Goal: Task Accomplishment & Management: Use online tool/utility

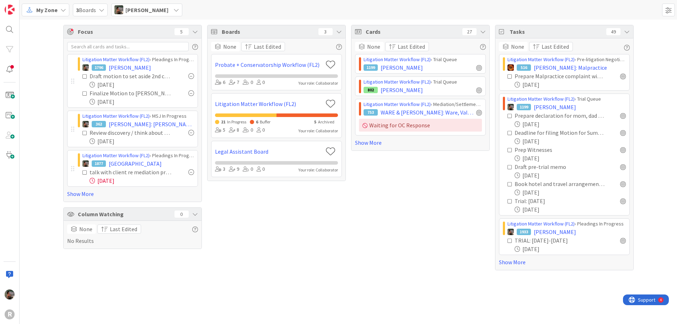
click at [356, 167] on div "Cards 27 None Last Edited Litigation Matter Workflow (FL2) › Trial Queue 1199 […" at bounding box center [420, 147] width 139 height 245
click at [87, 196] on link "Show More" at bounding box center [132, 193] width 131 height 9
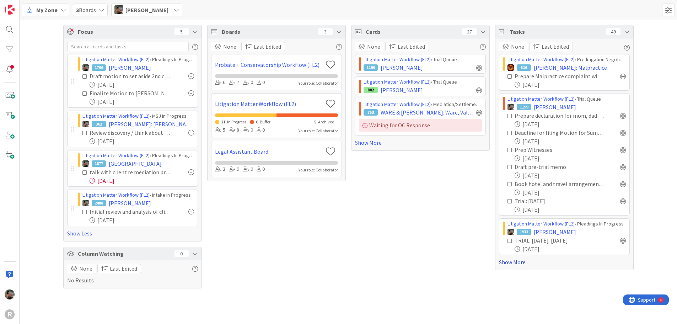
click at [522, 264] on link "Show More" at bounding box center [564, 262] width 131 height 9
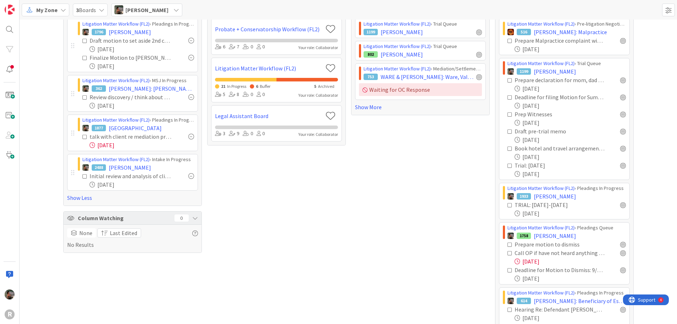
scroll to position [71, 0]
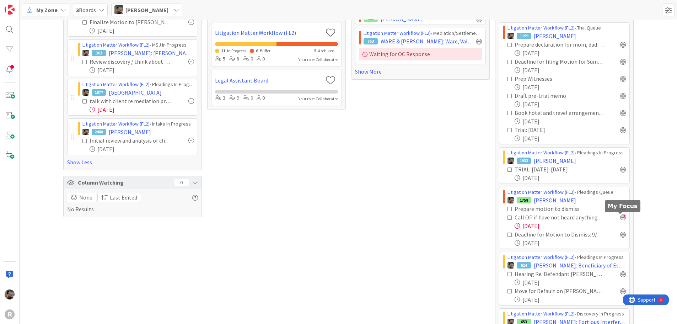
click at [620, 219] on div at bounding box center [623, 217] width 6 height 6
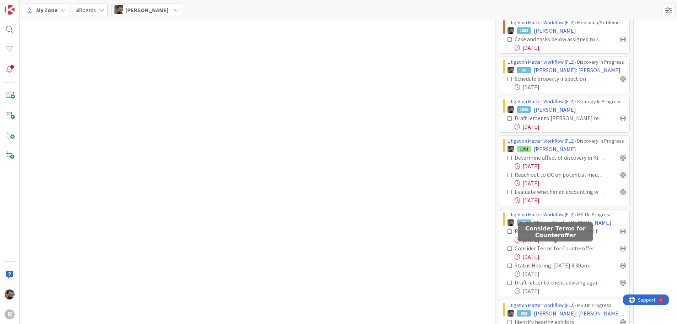
scroll to position [533, 0]
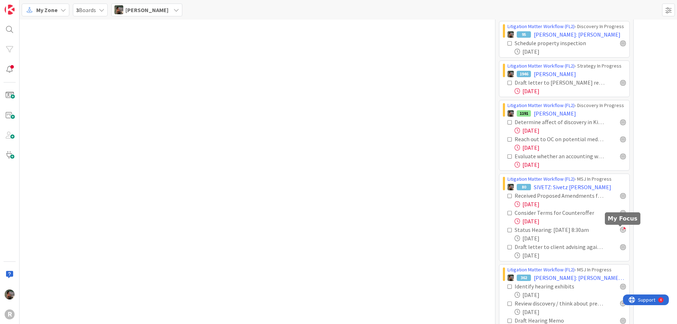
click at [620, 229] on div at bounding box center [623, 230] width 6 height 6
click at [621, 247] on div at bounding box center [623, 247] width 6 height 6
click at [621, 213] on div at bounding box center [623, 213] width 6 height 6
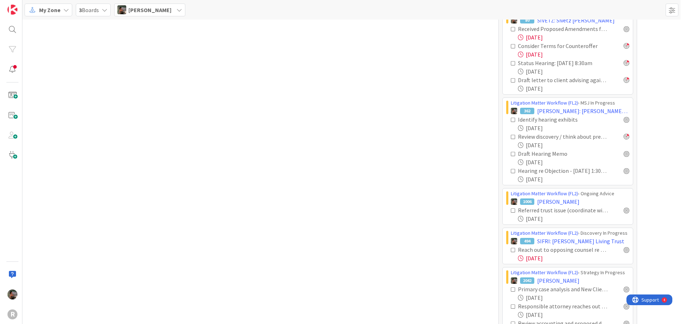
scroll to position [711, 0]
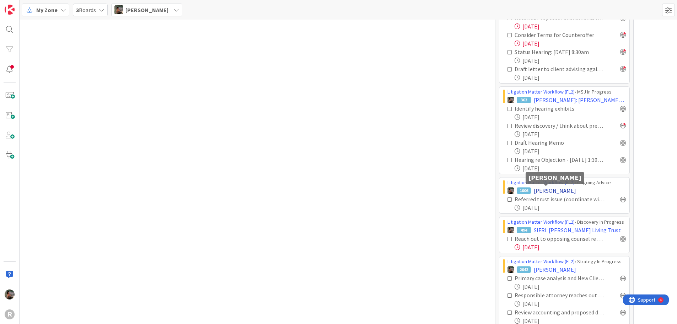
click at [544, 191] on span "[PERSON_NAME]" at bounding box center [555, 190] width 42 height 9
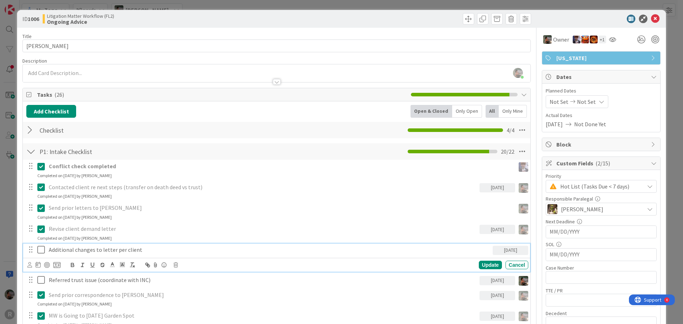
click at [142, 250] on p "Additional changes to letter per client" at bounding box center [269, 250] width 441 height 8
click at [31, 264] on icon at bounding box center [29, 264] width 5 height 5
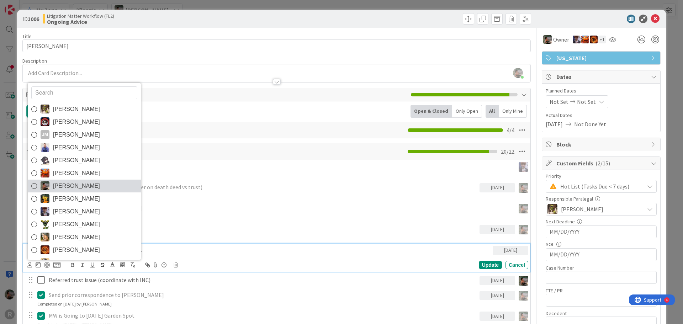
click at [82, 186] on span "[PERSON_NAME]" at bounding box center [76, 186] width 47 height 11
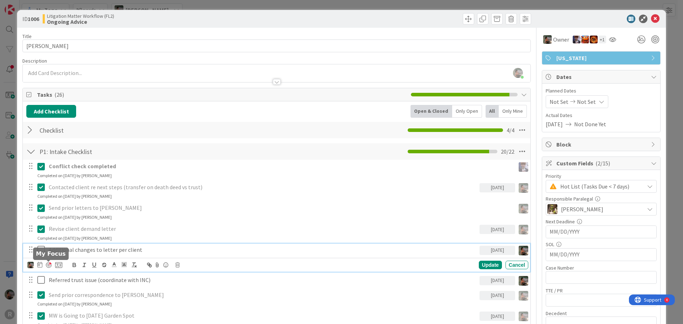
click at [50, 266] on div at bounding box center [49, 265] width 6 height 6
click at [487, 264] on div "Update" at bounding box center [490, 265] width 23 height 9
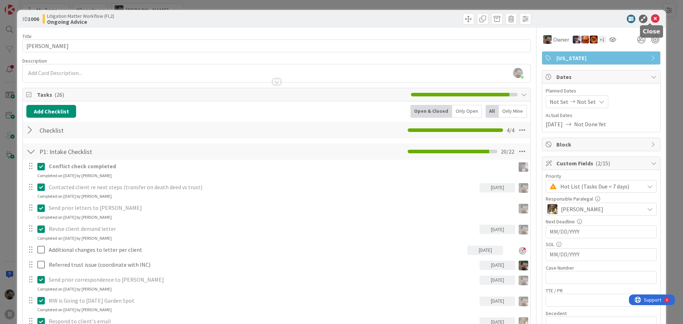
click at [651, 17] on icon at bounding box center [655, 19] width 9 height 9
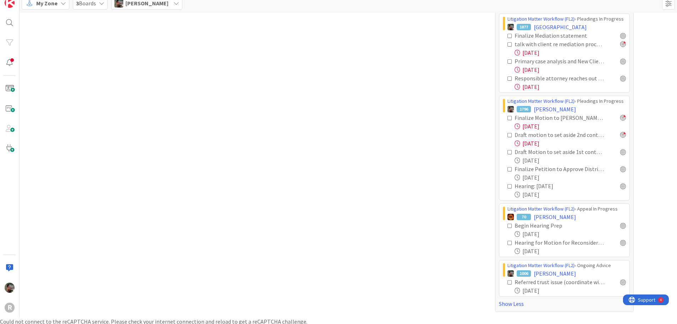
scroll to position [9, 0]
click at [597, 289] on div "[DATE]" at bounding box center [570, 288] width 111 height 9
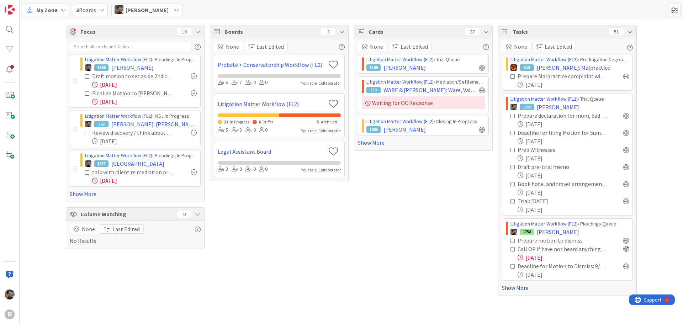
click at [526, 290] on link "Show More" at bounding box center [567, 287] width 131 height 9
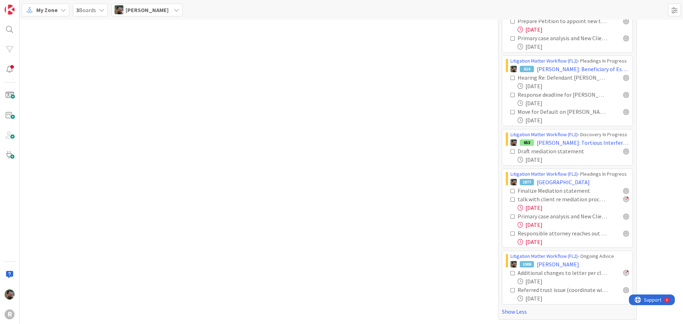
scroll to position [1071, 0]
click at [623, 215] on div at bounding box center [626, 215] width 6 height 6
click at [514, 311] on link "Show Less" at bounding box center [567, 310] width 131 height 9
